Goal: Navigation & Orientation: Find specific page/section

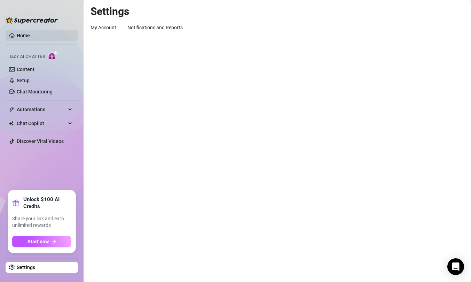
click at [25, 36] on link "Home" at bounding box center [23, 36] width 13 height 6
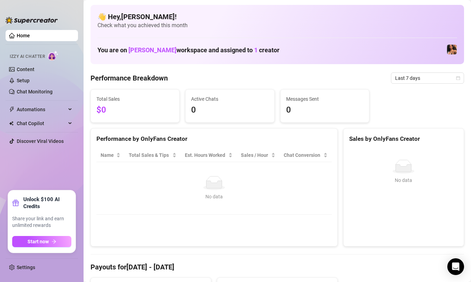
click at [28, 17] on img at bounding box center [32, 20] width 52 height 7
click at [27, 69] on link "Content" at bounding box center [26, 70] width 18 height 6
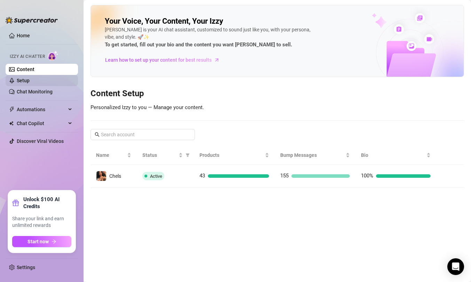
click at [26, 82] on link "Setup" at bounding box center [23, 81] width 13 height 6
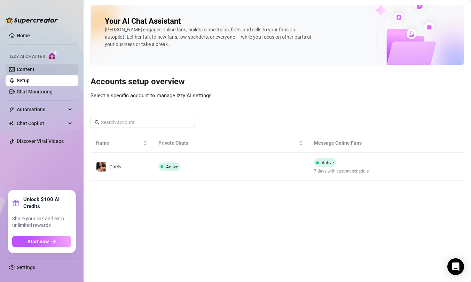
click at [26, 68] on link "Content" at bounding box center [26, 70] width 18 height 6
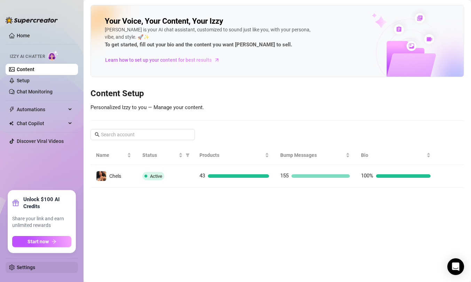
click at [28, 269] on link "Settings" at bounding box center [26, 267] width 18 height 6
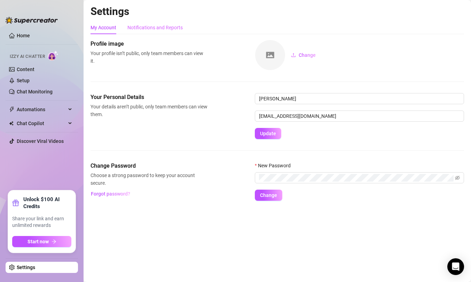
click at [151, 23] on div "Notifications and Reports" at bounding box center [155, 27] width 55 height 13
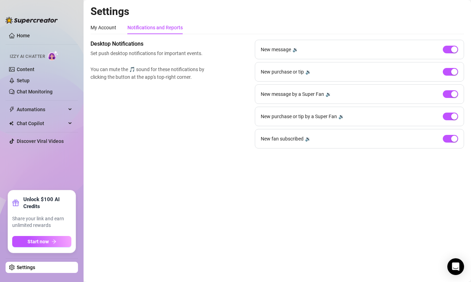
click at [217, 168] on main "Settings My Account Notifications and Reports Profile image Your profile isn’t …" at bounding box center [278, 141] width 388 height 282
click at [23, 67] on link "Content" at bounding box center [26, 70] width 18 height 6
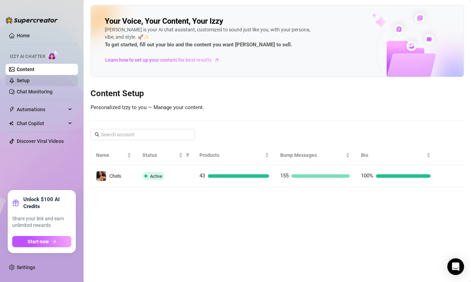
click at [23, 80] on link "Setup" at bounding box center [23, 81] width 13 height 6
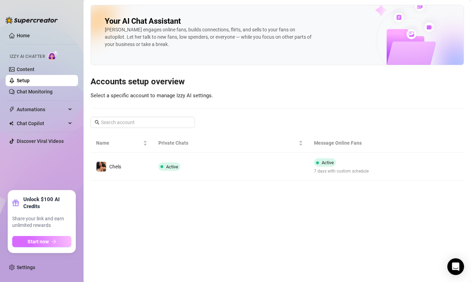
click at [39, 241] on span "Start now" at bounding box center [38, 242] width 21 height 6
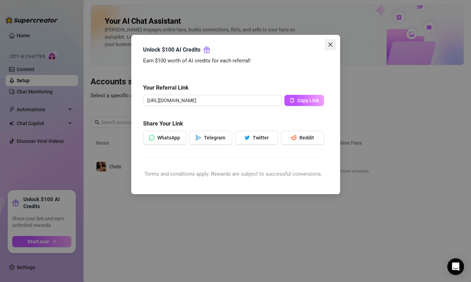
click at [332, 44] on icon "close" at bounding box center [331, 45] width 6 height 6
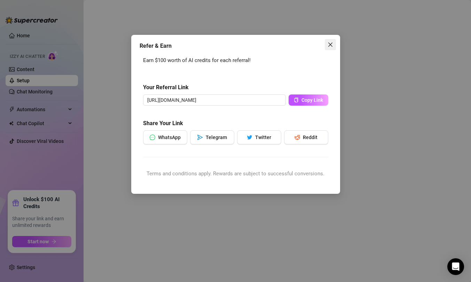
click at [330, 44] on icon "close" at bounding box center [330, 45] width 4 height 4
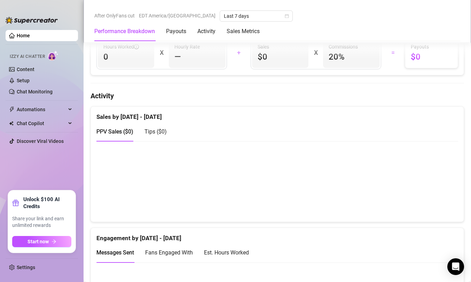
scroll to position [361, 0]
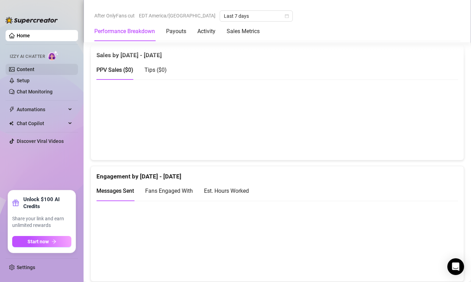
click at [31, 70] on link "Content" at bounding box center [26, 70] width 18 height 6
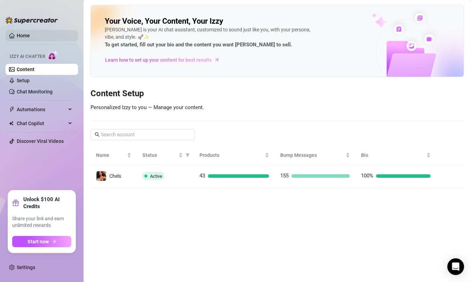
click at [28, 34] on link "Home" at bounding box center [23, 36] width 13 height 6
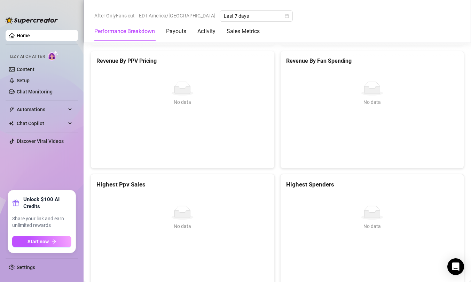
scroll to position [934, 0]
